Goal: Task Accomplishment & Management: Use online tool/utility

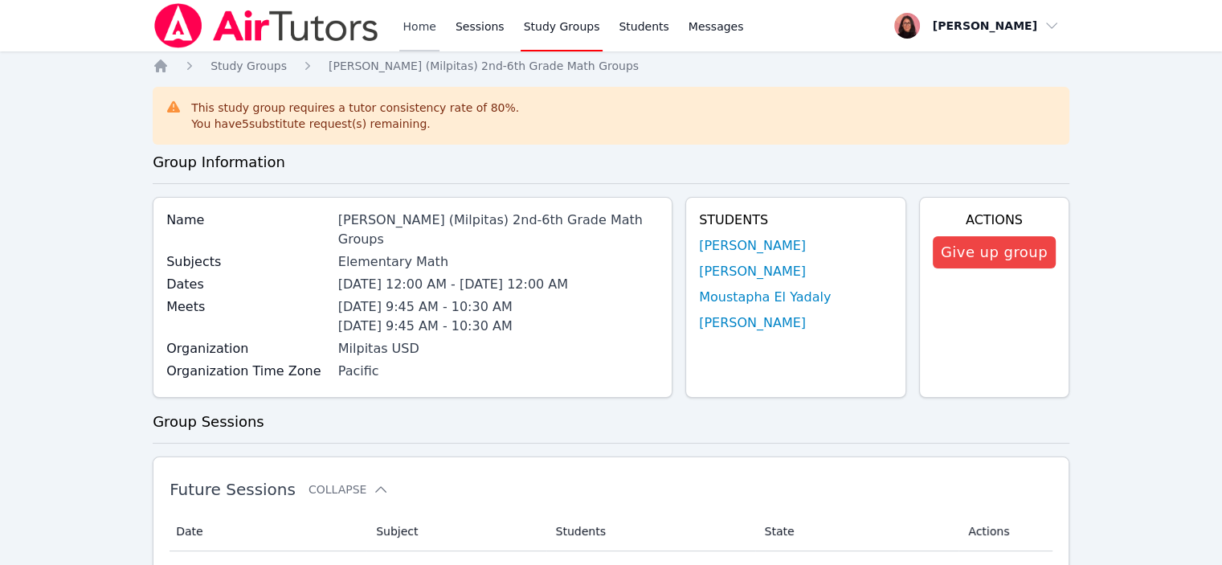
click at [417, 27] on link "Home" at bounding box center [418, 25] width 39 height 51
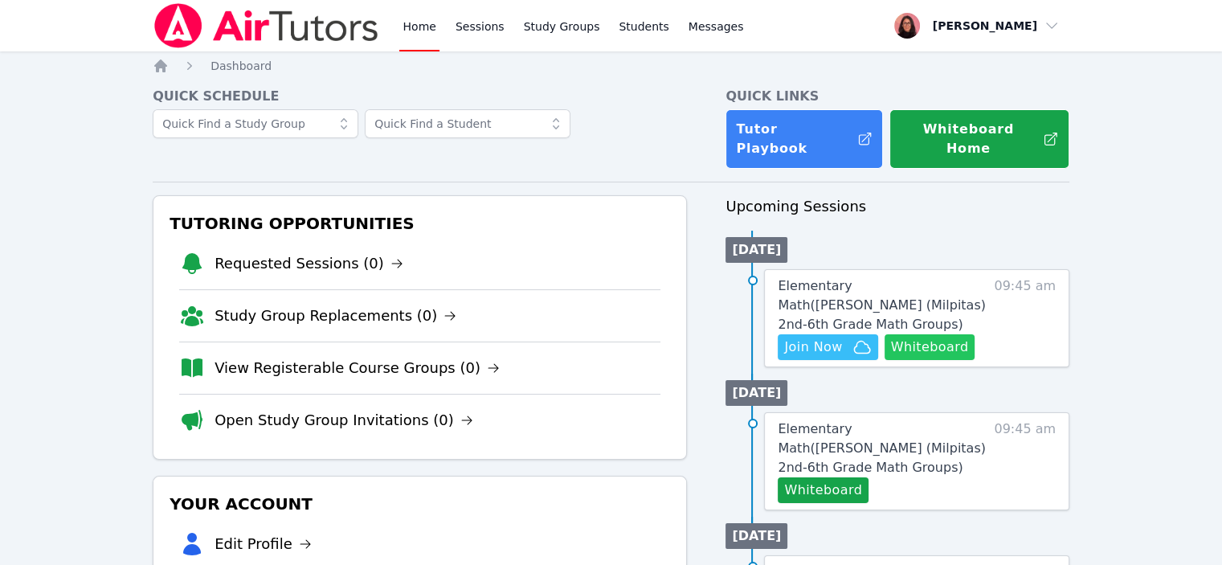
click at [913, 272] on button "Whiteboard" at bounding box center [930, 347] width 91 height 26
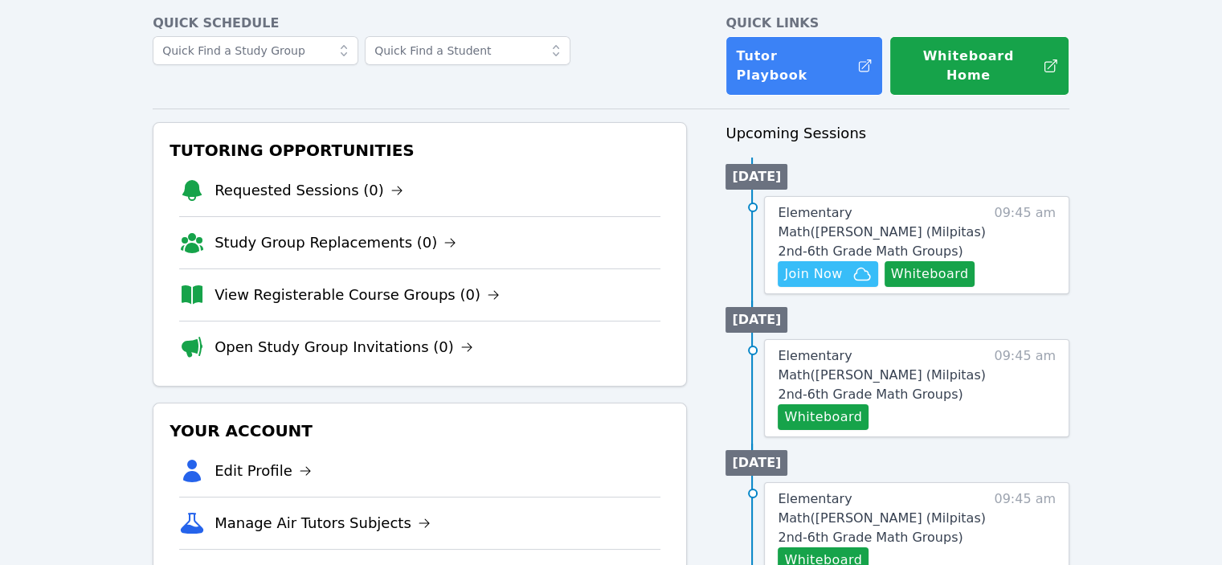
scroll to position [84, 0]
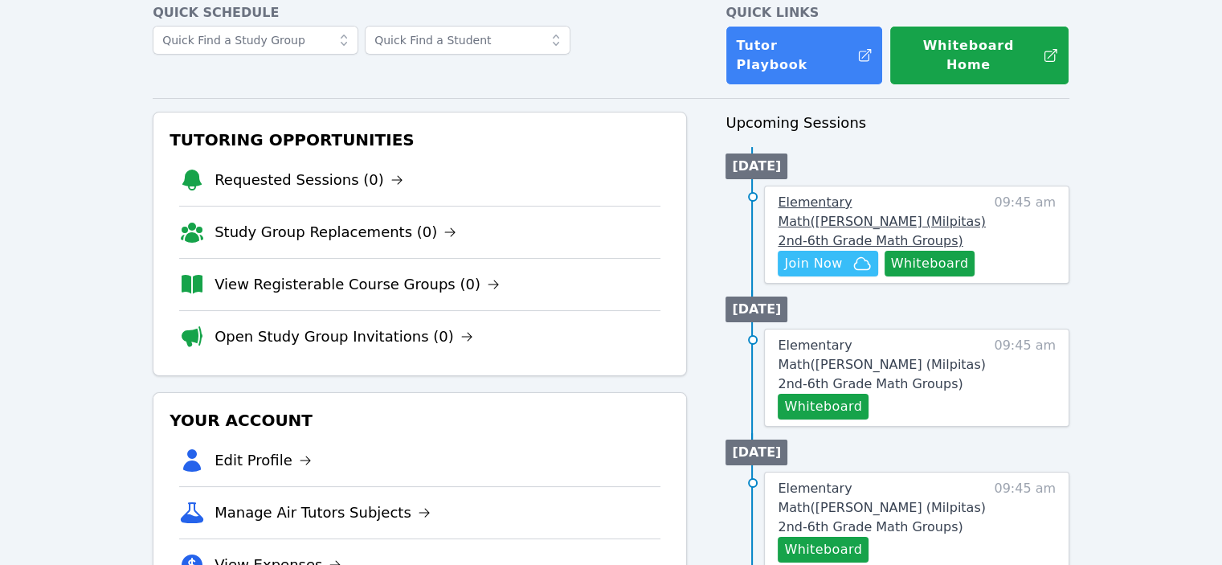
click at [850, 194] on span "Elementary Math ( [PERSON_NAME] (Milpitas) 2nd-6th Grade Math Groups )" at bounding box center [881, 221] width 207 height 54
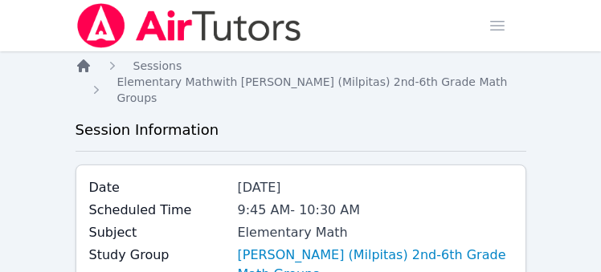
click at [76, 64] on icon "Breadcrumb" at bounding box center [84, 66] width 16 height 16
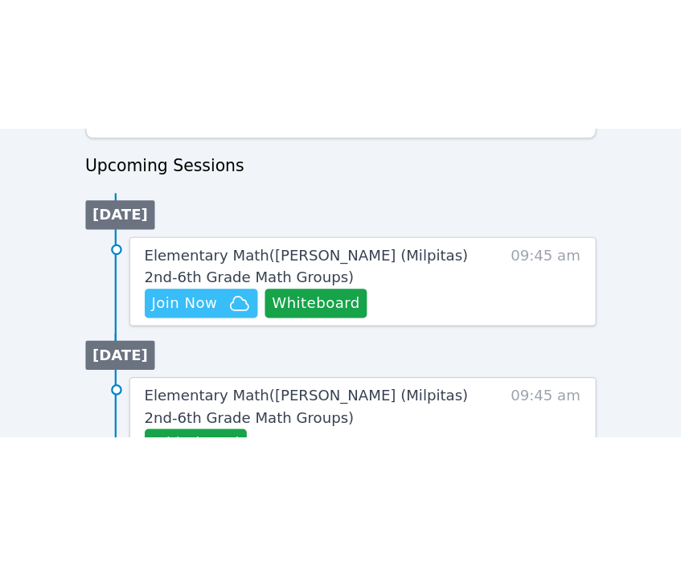
scroll to position [784, 0]
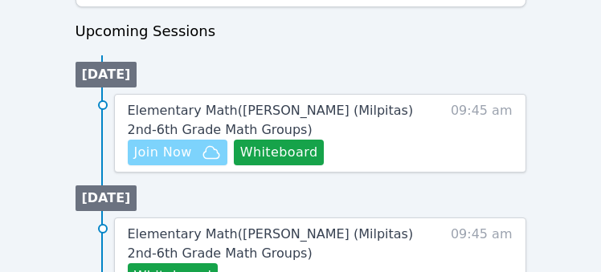
click at [167, 157] on span "Join Now" at bounding box center [163, 152] width 58 height 19
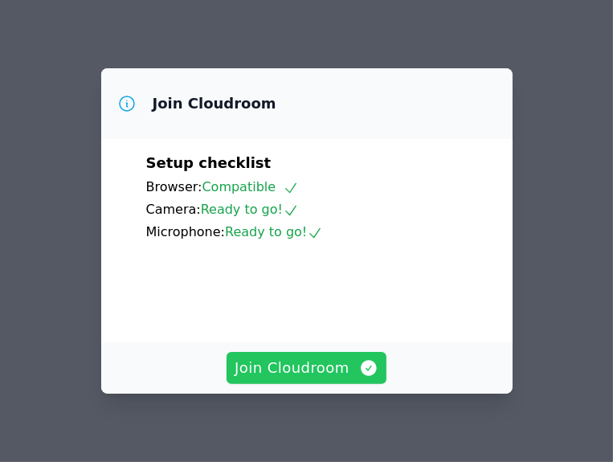
click at [312, 272] on span "Join Cloudroom" at bounding box center [307, 368] width 144 height 22
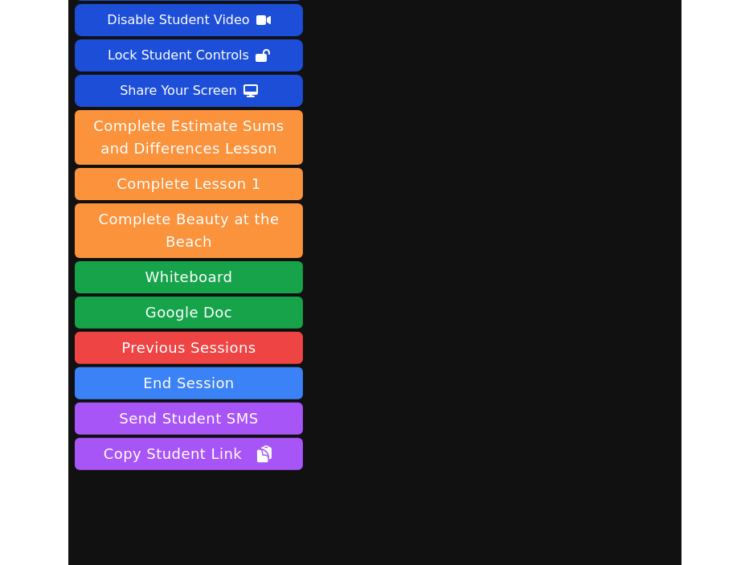
scroll to position [84, 0]
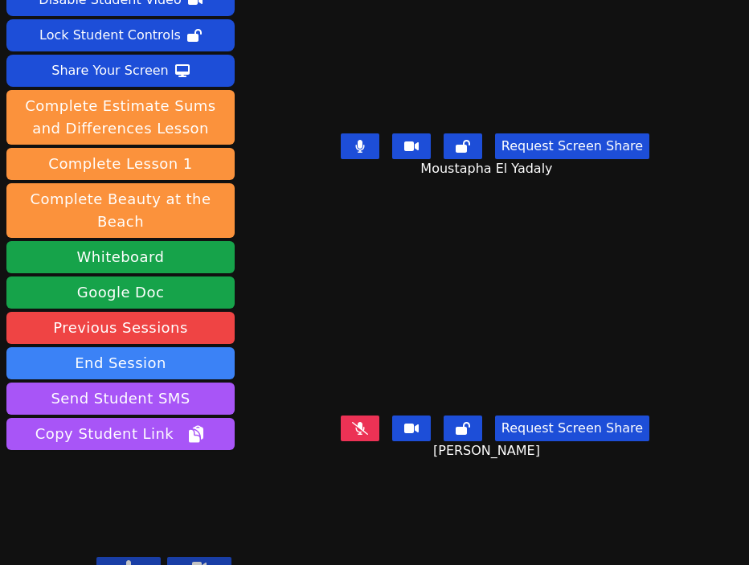
click at [350, 148] on button at bounding box center [360, 146] width 39 height 26
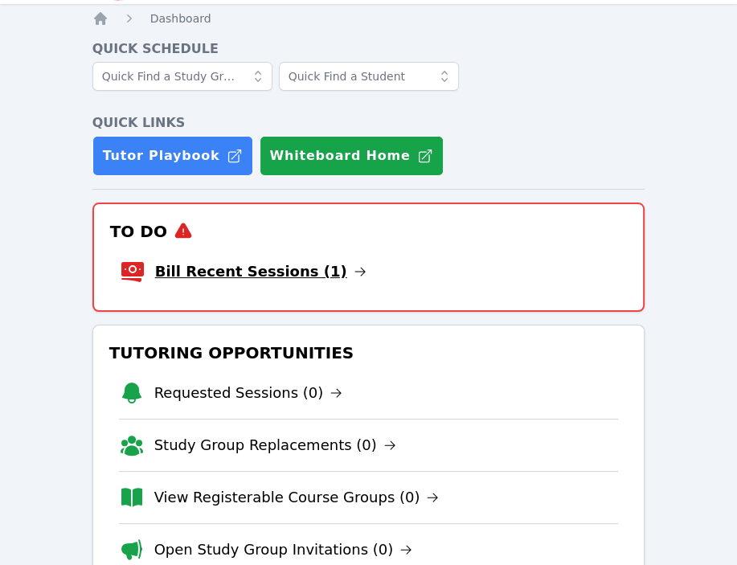
scroll to position [48, 0]
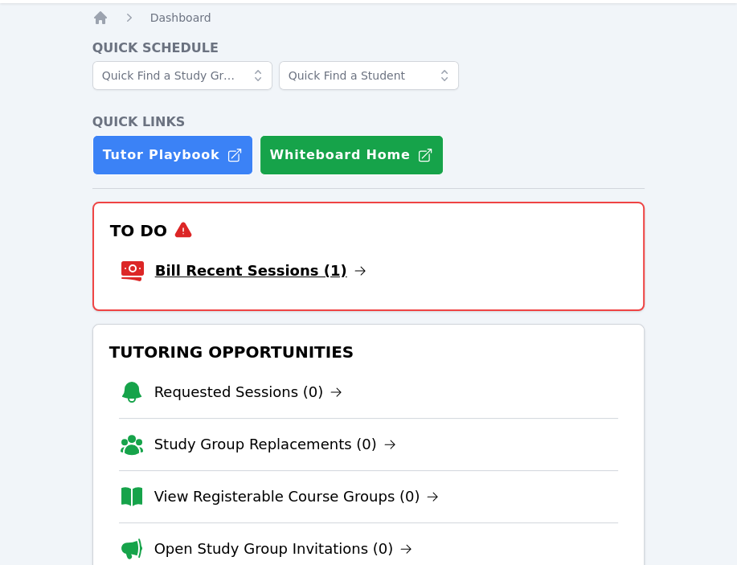
click at [267, 272] on link "Bill Recent Sessions (1)" at bounding box center [260, 271] width 211 height 22
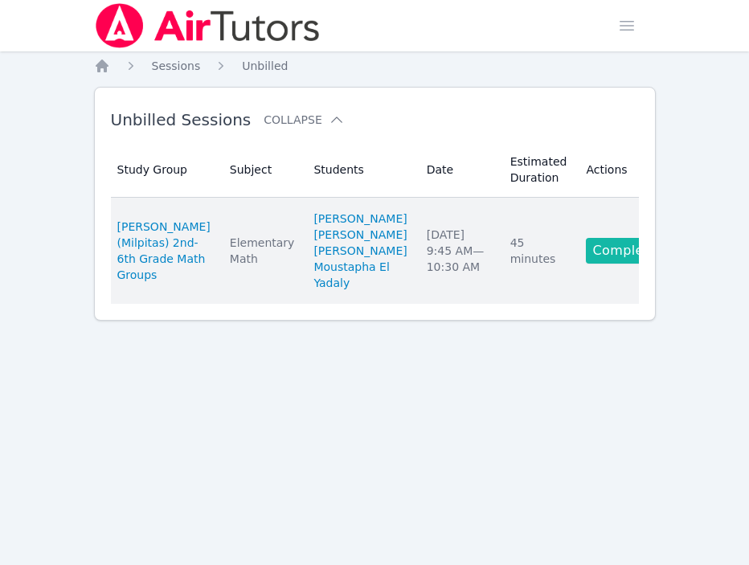
click at [595, 264] on link "Complete" at bounding box center [624, 251] width 77 height 26
